Goal: Use online tool/utility: Utilize a website feature to perform a specific function

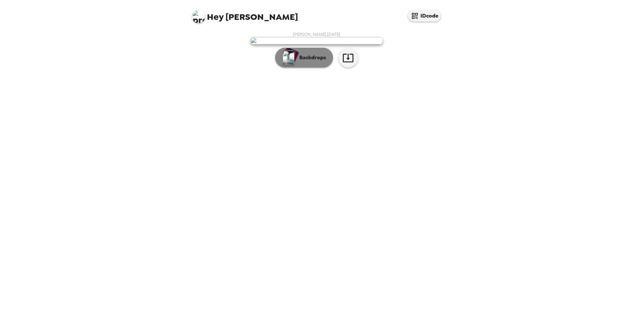
click at [309, 62] on p "Backdrops" at bounding box center [311, 58] width 30 height 8
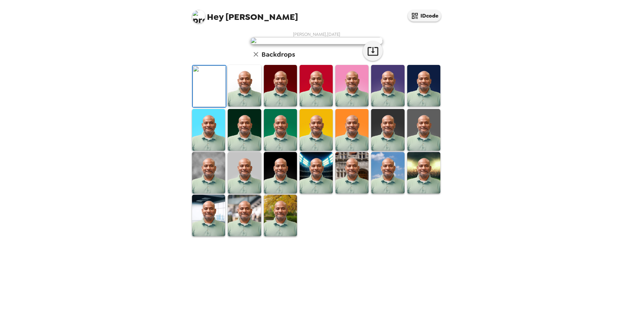
scroll to position [86, 0]
click at [243, 236] on img at bounding box center [244, 215] width 33 height 41
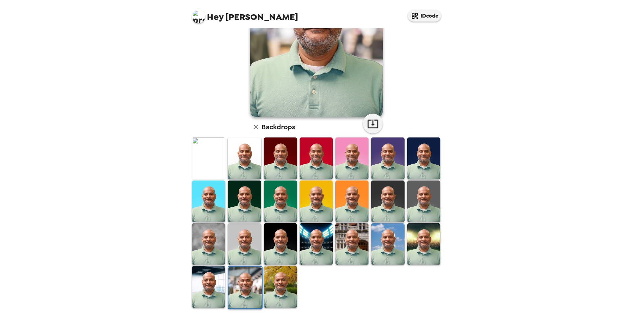
click at [196, 291] on img at bounding box center [208, 286] width 33 height 41
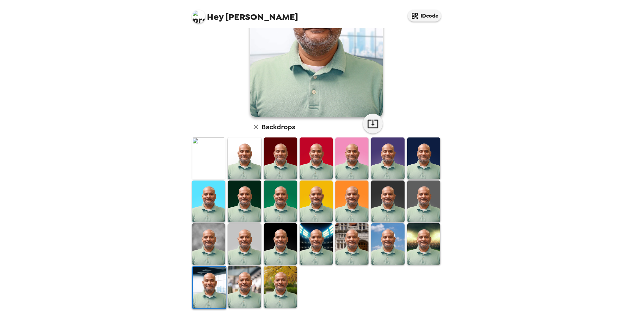
click at [201, 204] on img at bounding box center [208, 200] width 33 height 41
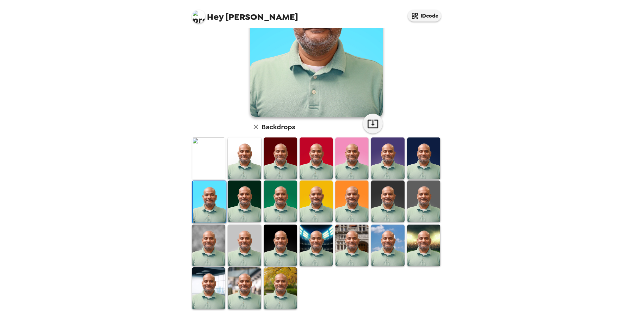
click at [203, 162] on img at bounding box center [208, 157] width 33 height 41
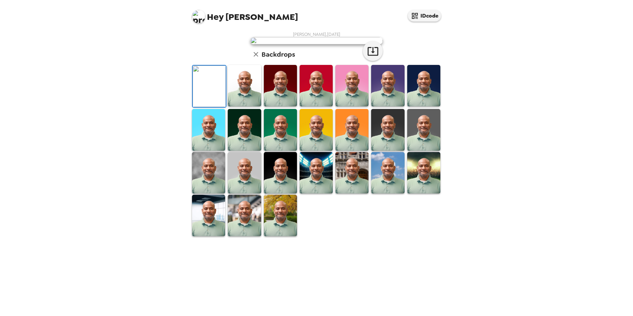
click at [211, 107] on img at bounding box center [209, 86] width 33 height 41
click at [238, 106] on img at bounding box center [244, 85] width 33 height 41
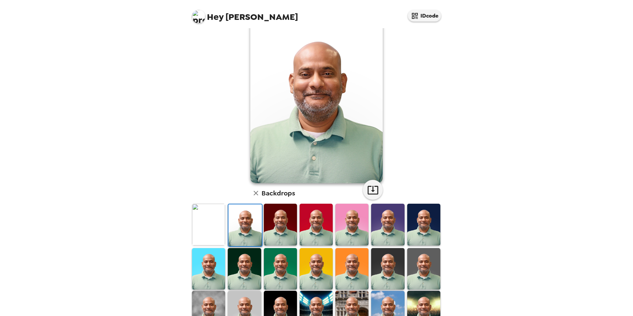
click at [208, 226] on img at bounding box center [208, 224] width 33 height 41
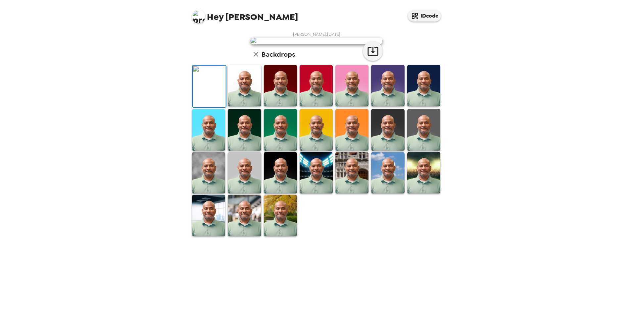
scroll to position [86, 0]
click at [345, 193] on img at bounding box center [351, 172] width 33 height 41
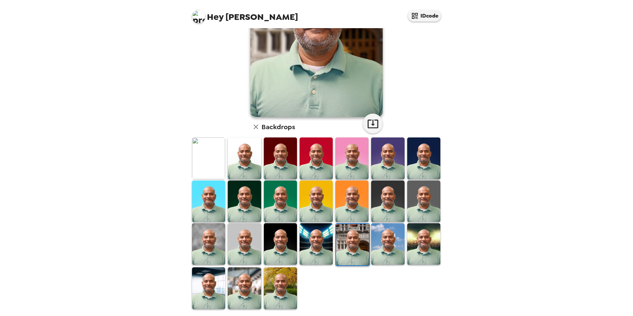
click at [280, 294] on img at bounding box center [280, 287] width 33 height 41
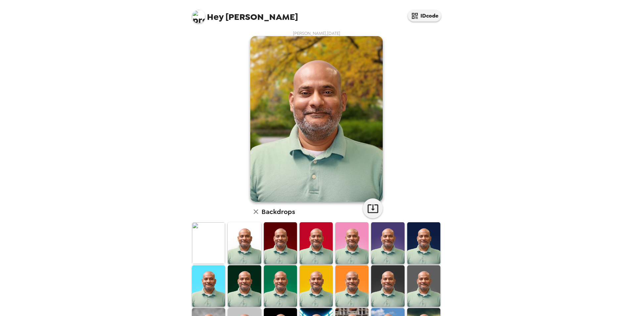
scroll to position [0, 0]
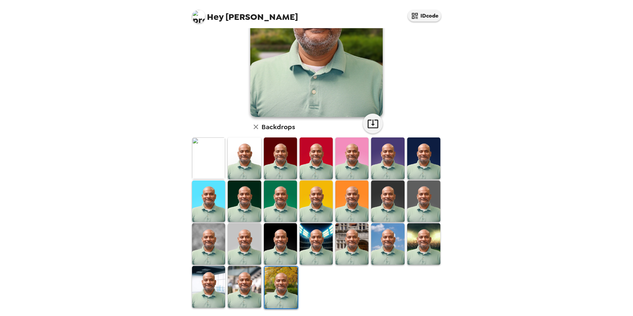
click at [242, 277] on img at bounding box center [244, 286] width 33 height 41
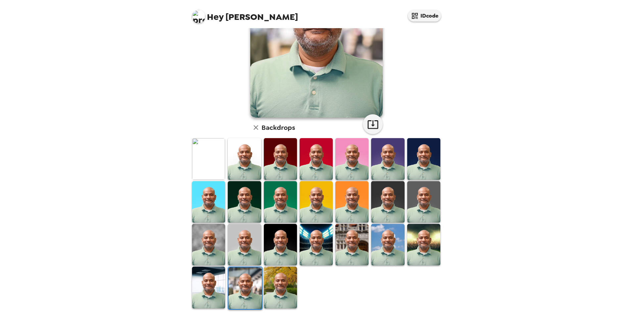
scroll to position [86, 0]
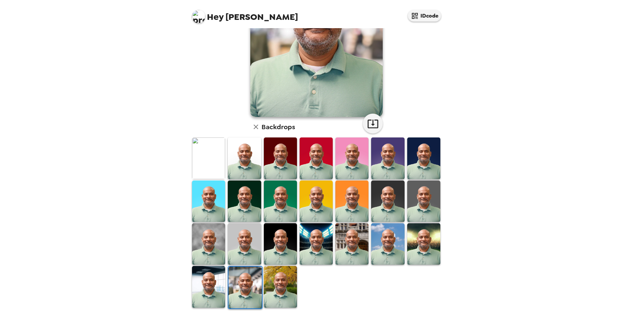
click at [203, 247] on img at bounding box center [208, 243] width 33 height 41
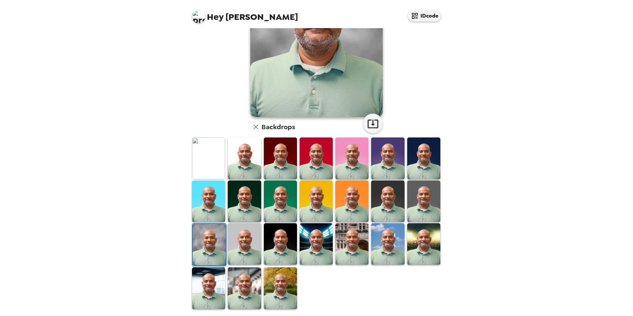
click at [296, 289] on div at bounding box center [281, 288] width 36 height 43
click at [280, 289] on img at bounding box center [280, 287] width 33 height 41
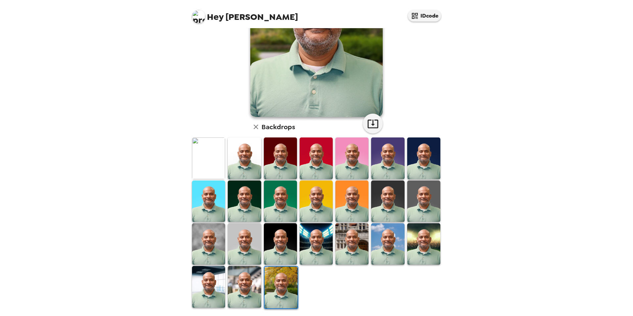
scroll to position [0, 0]
click at [206, 159] on img at bounding box center [208, 157] width 33 height 41
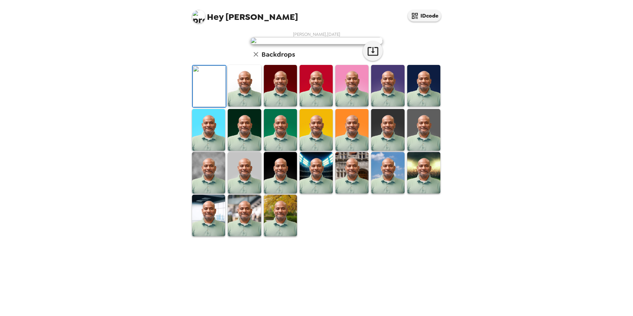
scroll to position [86, 0]
click at [368, 57] on icon "button" at bounding box center [373, 51] width 12 height 12
